Goal: Find specific page/section: Find specific page/section

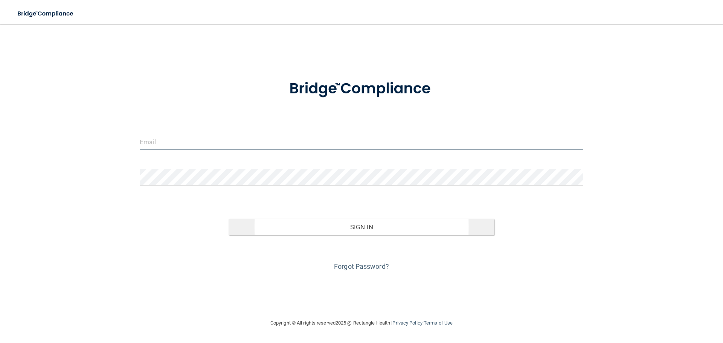
type input "[EMAIL_ADDRESS][DOMAIN_NAME]"
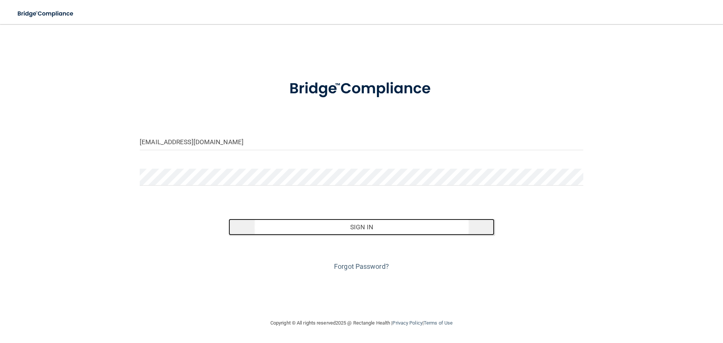
click at [354, 227] on button "Sign In" at bounding box center [362, 227] width 266 height 17
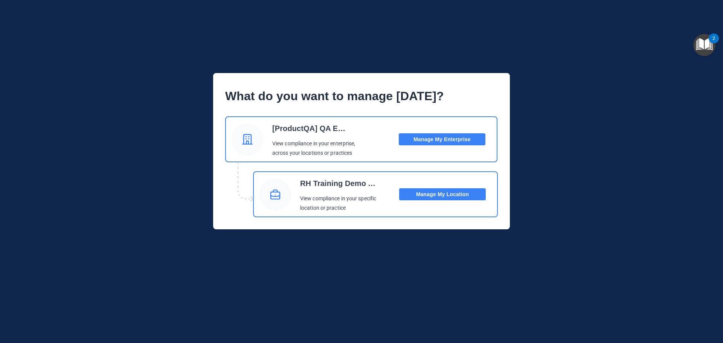
click at [444, 192] on button "Manage My Location" at bounding box center [442, 194] width 87 height 12
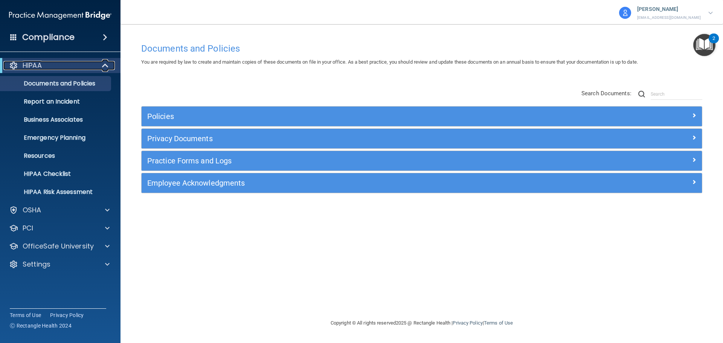
click at [108, 66] on span at bounding box center [106, 65] width 6 height 9
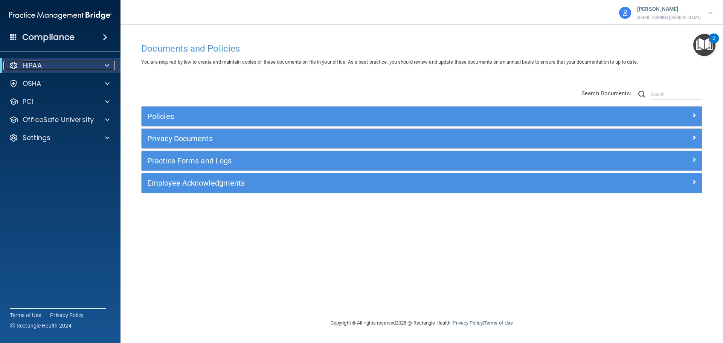
click at [107, 66] on span at bounding box center [107, 65] width 5 height 9
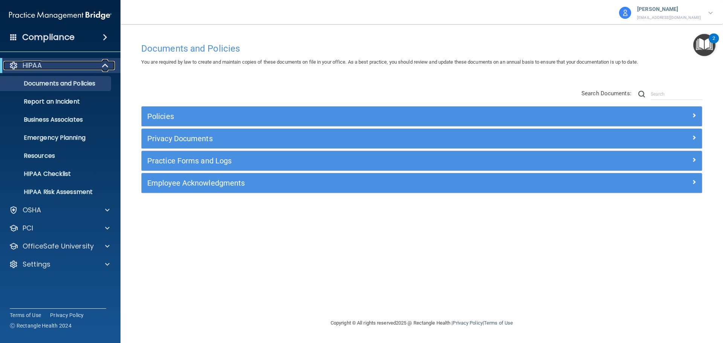
click at [106, 66] on span at bounding box center [106, 65] width 6 height 9
click at [104, 66] on span at bounding box center [106, 65] width 6 height 9
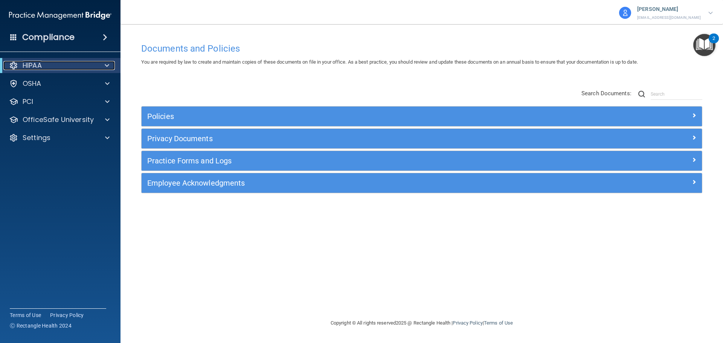
click at [105, 64] on span at bounding box center [107, 65] width 5 height 9
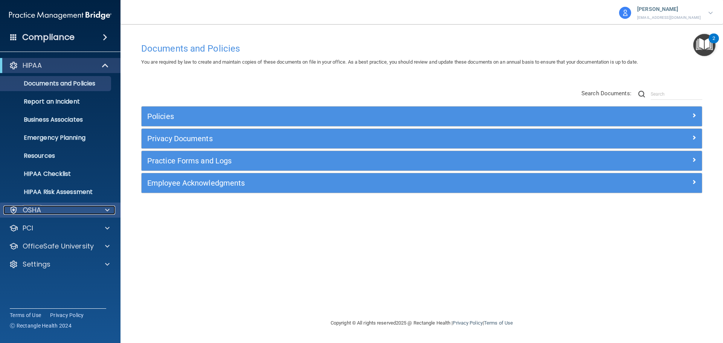
click at [107, 211] on span at bounding box center [107, 210] width 5 height 9
